Goal: Information Seeking & Learning: Learn about a topic

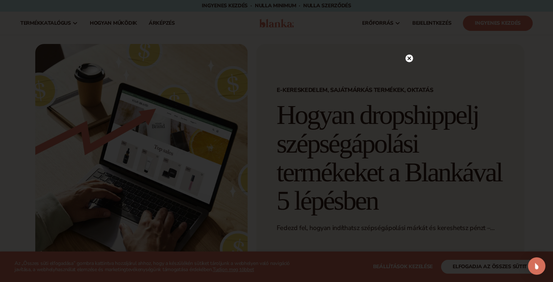
click at [409, 57] on circle at bounding box center [410, 59] width 8 height 8
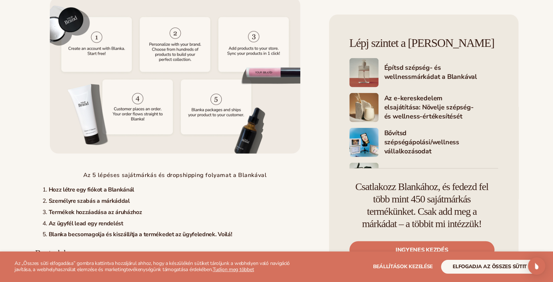
scroll to position [1928, 0]
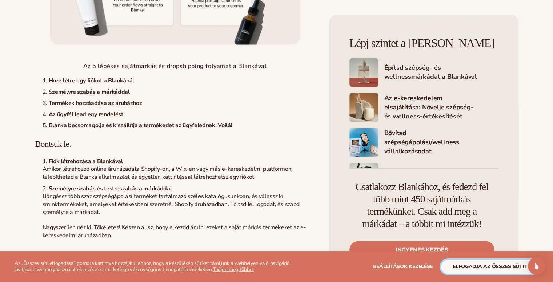
click at [464, 266] on font "elfogadja az összes sütit" at bounding box center [490, 266] width 74 height 7
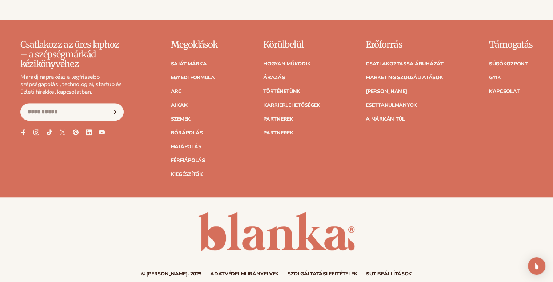
scroll to position [3356, 0]
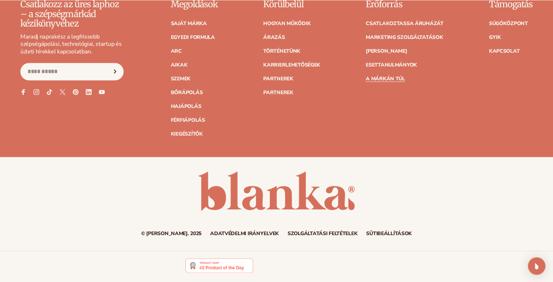
click at [166, 231] on font "© [PERSON_NAME]. 2025" at bounding box center [171, 233] width 60 height 7
click at [294, 193] on link at bounding box center [276, 192] width 157 height 40
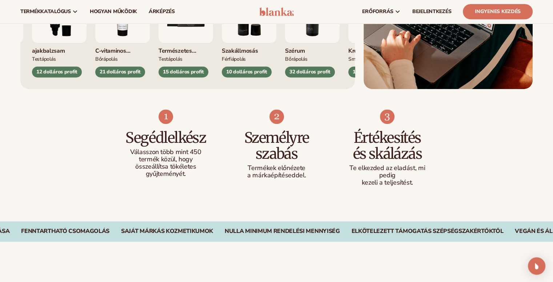
scroll to position [327, 0]
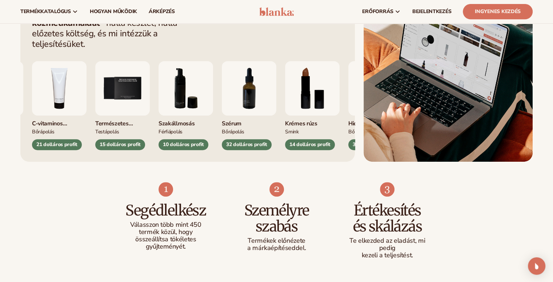
click at [87, 71] on img "4 / 9" at bounding box center [59, 88] width 55 height 55
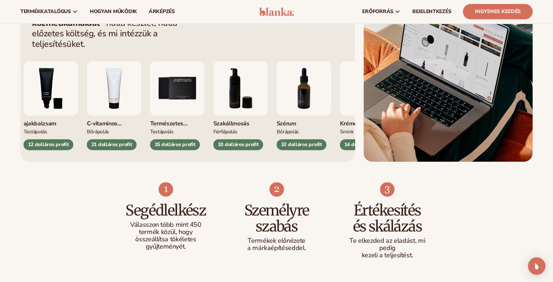
click at [98, 139] on div "21 dolláros profit" at bounding box center [112, 144] width 50 height 11
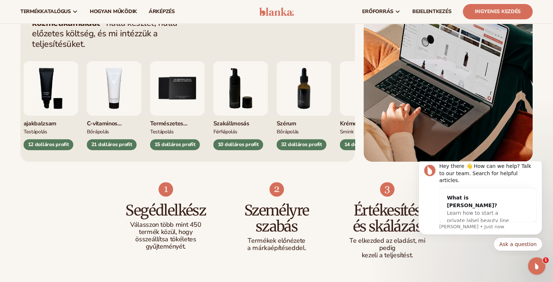
scroll to position [0, 0]
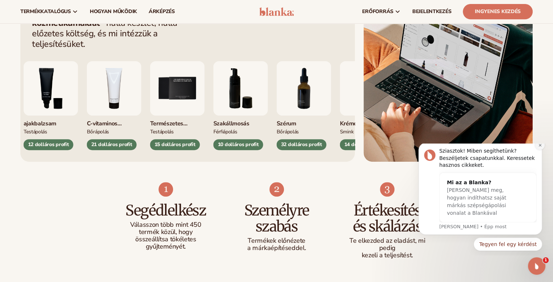
click at [540, 146] on icon "Értesítés elvetése" at bounding box center [540, 145] width 3 height 3
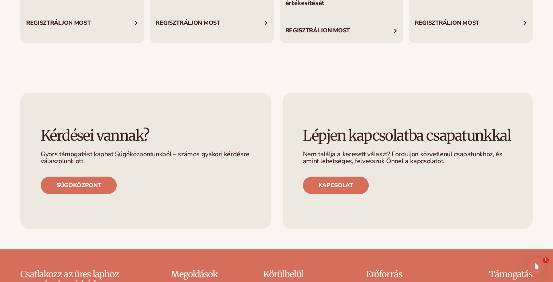
scroll to position [2982, 0]
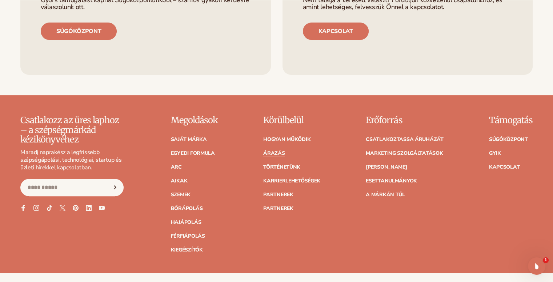
click at [274, 150] on font "Árazás" at bounding box center [273, 153] width 21 height 7
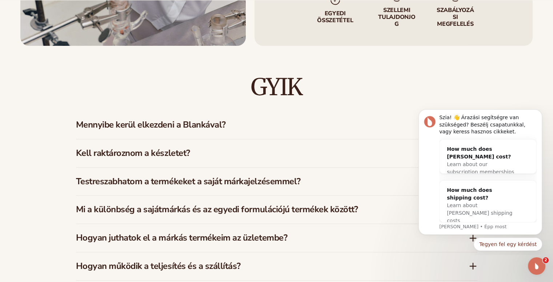
scroll to position [1091, 0]
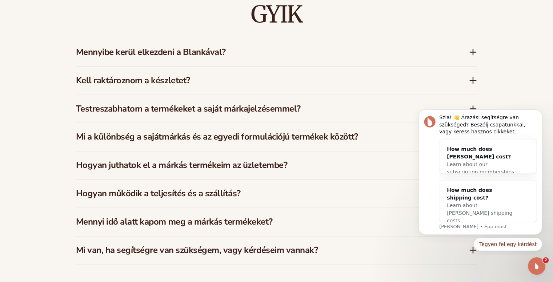
click at [185, 46] on font "Mennyibe kerül elkezdeni a Blankával?" at bounding box center [151, 52] width 150 height 12
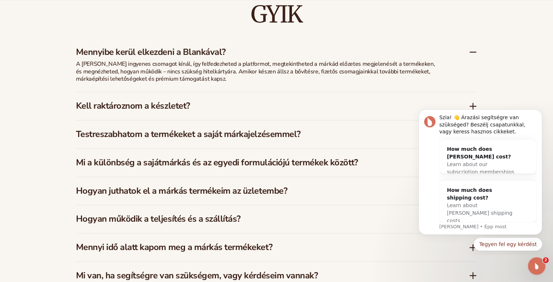
scroll to position [1127, 0]
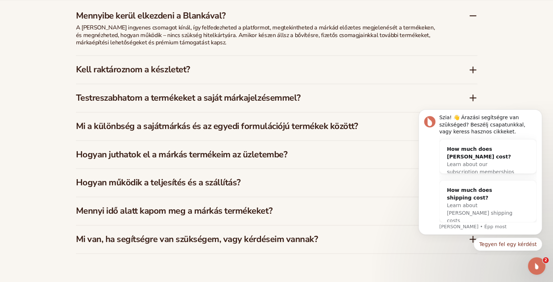
click at [112, 64] on font "Kell raktároznom a készletet?" at bounding box center [133, 70] width 114 height 12
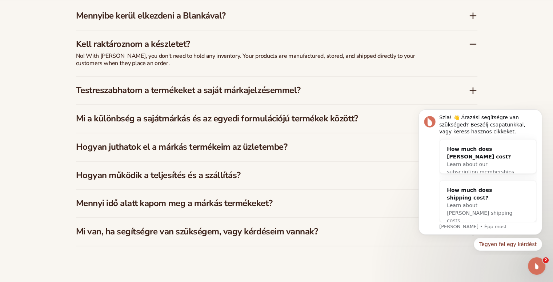
click at [124, 84] on font "Testreszabhatom a termékeket a saját márkajelzésemmel?" at bounding box center [188, 90] width 225 height 12
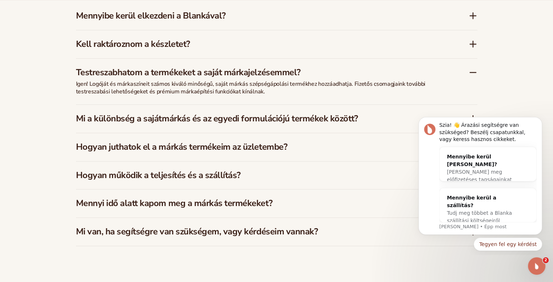
click at [214, 113] on font "Mi a különbség a sajátmárkás és az egyedi formulációjú termékek között?" at bounding box center [217, 119] width 282 height 12
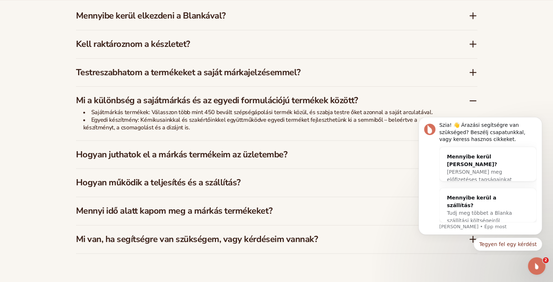
click at [184, 67] on font "Testreszabhatom a termékeket a saját márkajelzésemmel?" at bounding box center [188, 73] width 225 height 12
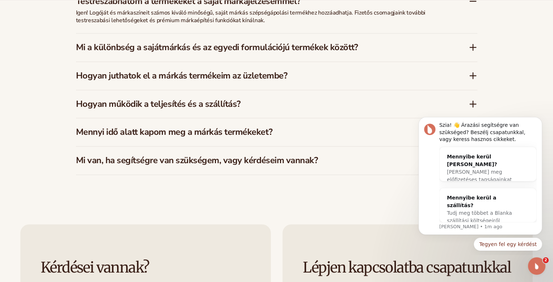
scroll to position [1237, 0]
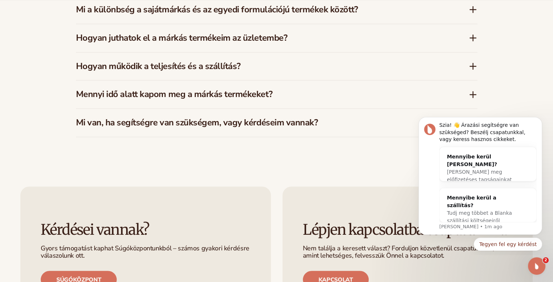
click at [112, 88] on font "Mennyi idő alatt kapom meg a márkás termékeket?" at bounding box center [174, 94] width 196 height 12
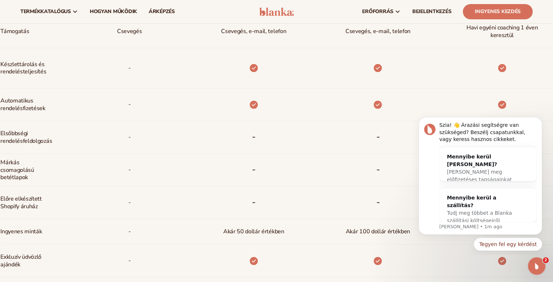
scroll to position [236, 0]
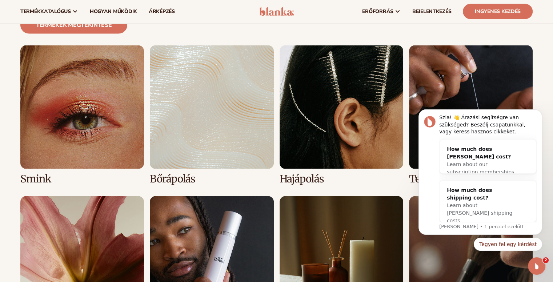
scroll to position [1455, 0]
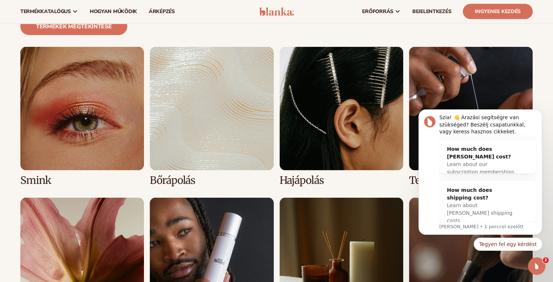
click at [200, 84] on link "2 / 8" at bounding box center [212, 116] width 124 height 139
click at [171, 161] on link "2 / 8" at bounding box center [212, 116] width 124 height 139
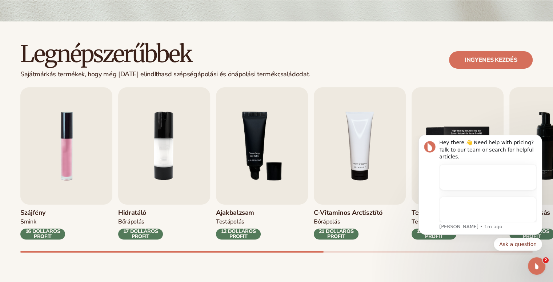
scroll to position [218, 0]
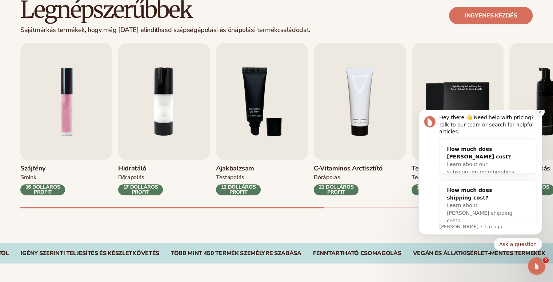
click at [540, 113] on icon "Dismiss notification" at bounding box center [540, 111] width 3 height 3
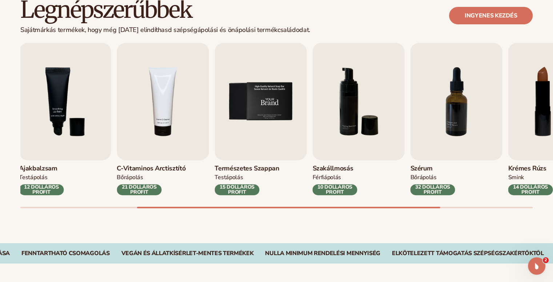
click at [274, 133] on img "5 / 9" at bounding box center [261, 101] width 92 height 117
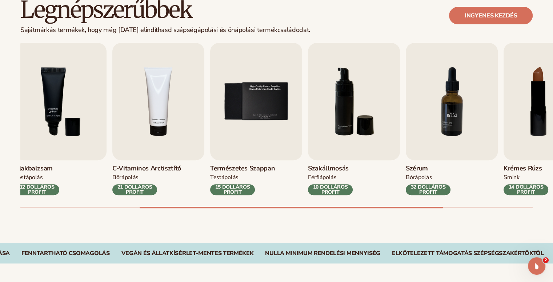
click at [406, 133] on img "7 / 9" at bounding box center [452, 101] width 92 height 117
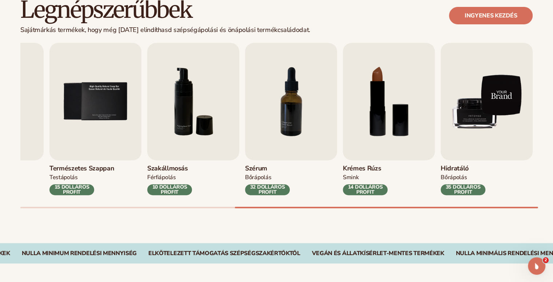
click at [474, 124] on img "9 / 9" at bounding box center [487, 101] width 92 height 117
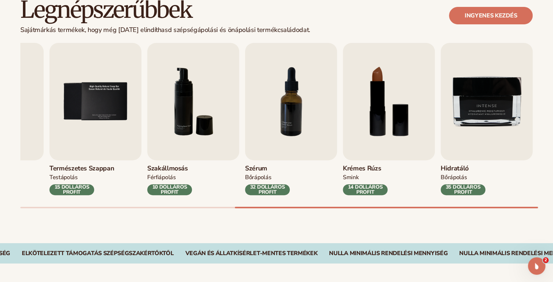
click at [458, 168] on font "Hidratáló" at bounding box center [455, 168] width 28 height 9
click at [460, 190] on font "35 dolláros profit" at bounding box center [463, 190] width 35 height 12
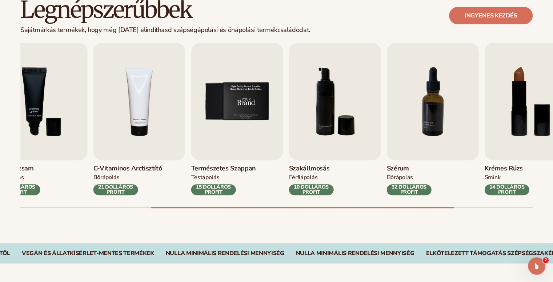
click at [283, 128] on img "5 / 9" at bounding box center [237, 101] width 92 height 117
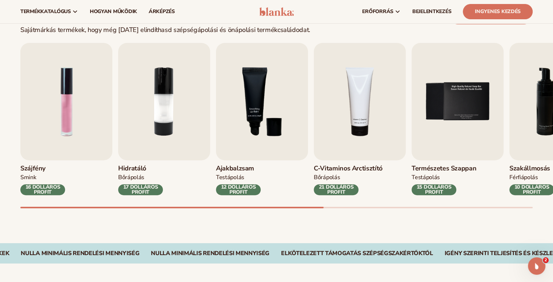
scroll to position [109, 0]
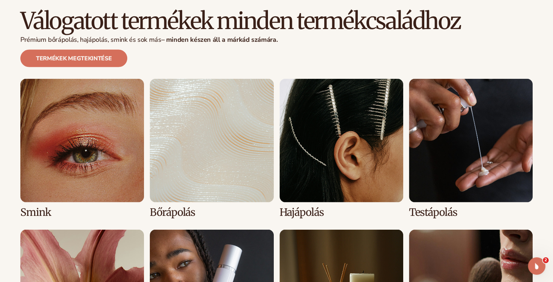
click at [447, 147] on link "4 / 8" at bounding box center [471, 148] width 124 height 139
click at [435, 195] on link "4 / 8" at bounding box center [471, 148] width 124 height 139
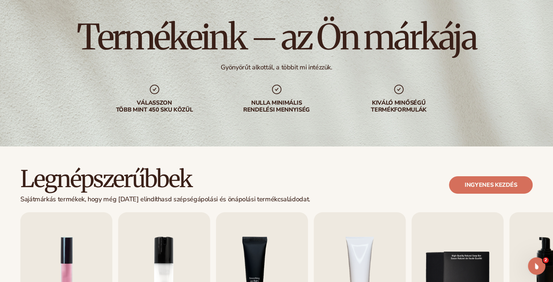
scroll to position [182, 0]
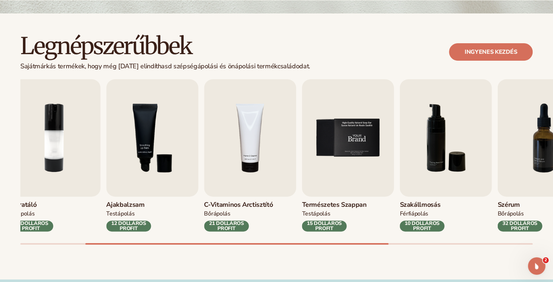
click at [318, 153] on img "5 / 9" at bounding box center [348, 137] width 92 height 117
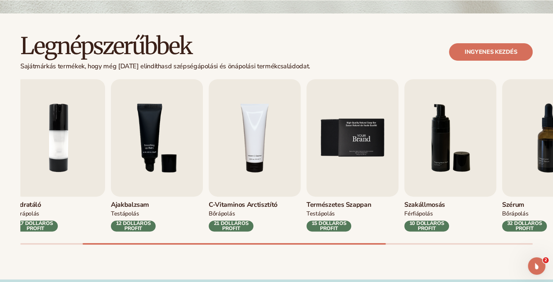
click at [307, 149] on img "5 / 9" at bounding box center [353, 137] width 92 height 117
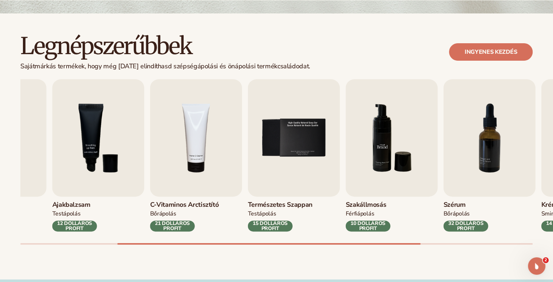
click at [438, 137] on img "6 / 9" at bounding box center [392, 137] width 92 height 117
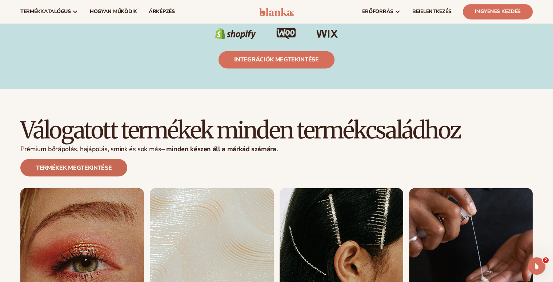
click at [85, 164] on font "Termékek megtekintése" at bounding box center [74, 168] width 76 height 8
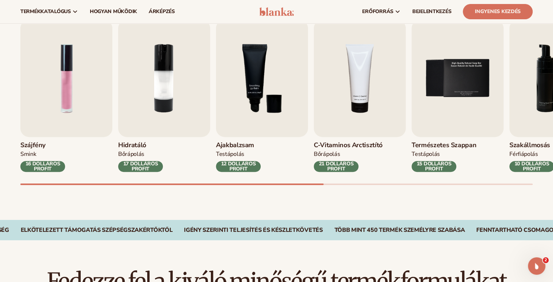
scroll to position [218, 0]
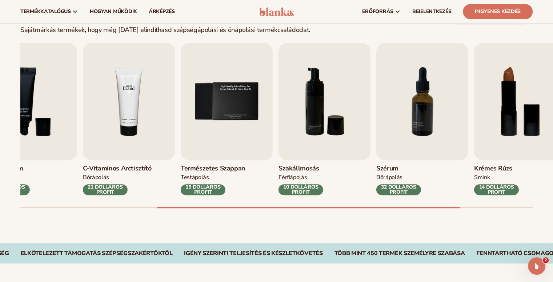
click at [151, 125] on img "4 / 9" at bounding box center [129, 101] width 92 height 117
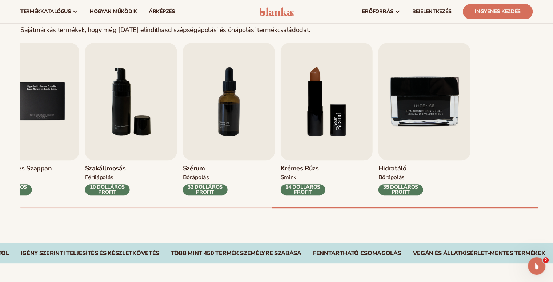
click at [161, 123] on div "Szájfény Smink 16 dolláros profit Hidratáló [GEOGRAPHIC_DATA] 17 dolláros profi…" at bounding box center [286, 125] width 533 height 165
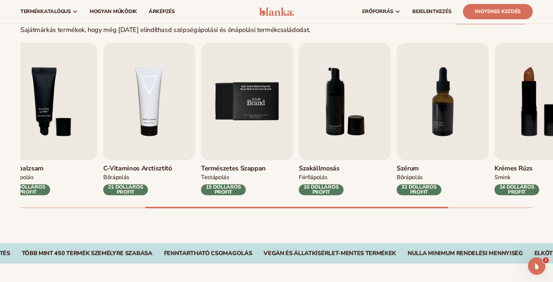
click at [293, 85] on img "5 / 9" at bounding box center [247, 101] width 92 height 117
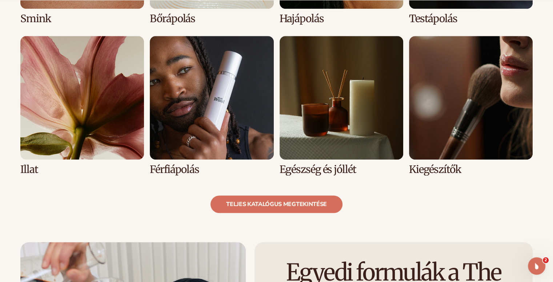
scroll to position [727, 0]
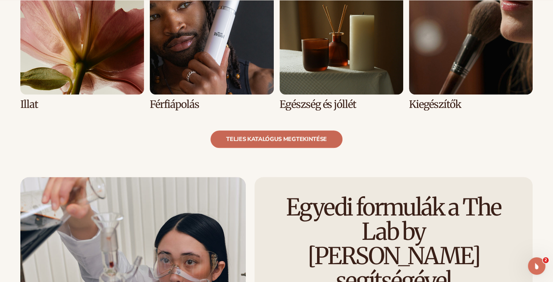
click at [268, 139] on font "teljes katalógus megtekintése" at bounding box center [276, 139] width 101 height 8
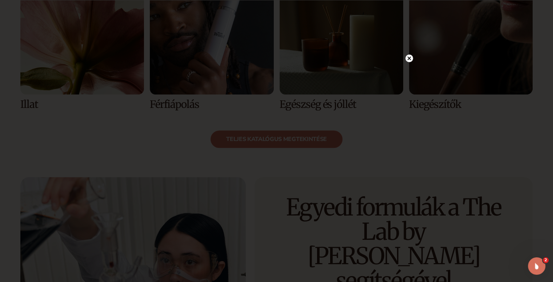
click at [409, 57] on icon at bounding box center [409, 58] width 4 height 4
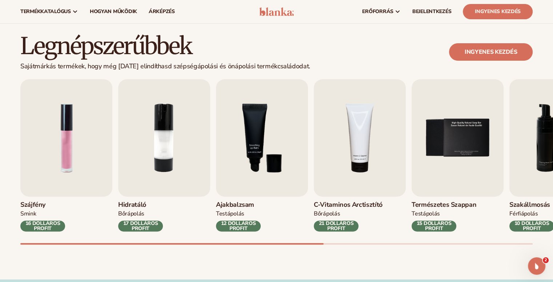
scroll to position [0, 0]
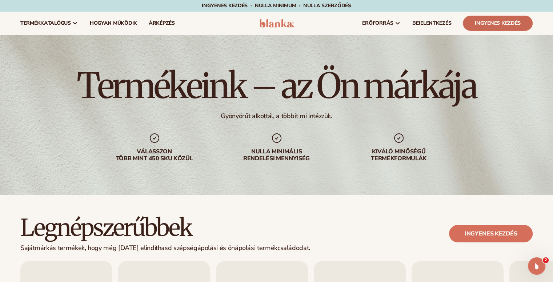
click at [504, 24] on font "Ingyenes kezdés" at bounding box center [498, 23] width 46 height 7
